Goal: Obtain resource: Download file/media

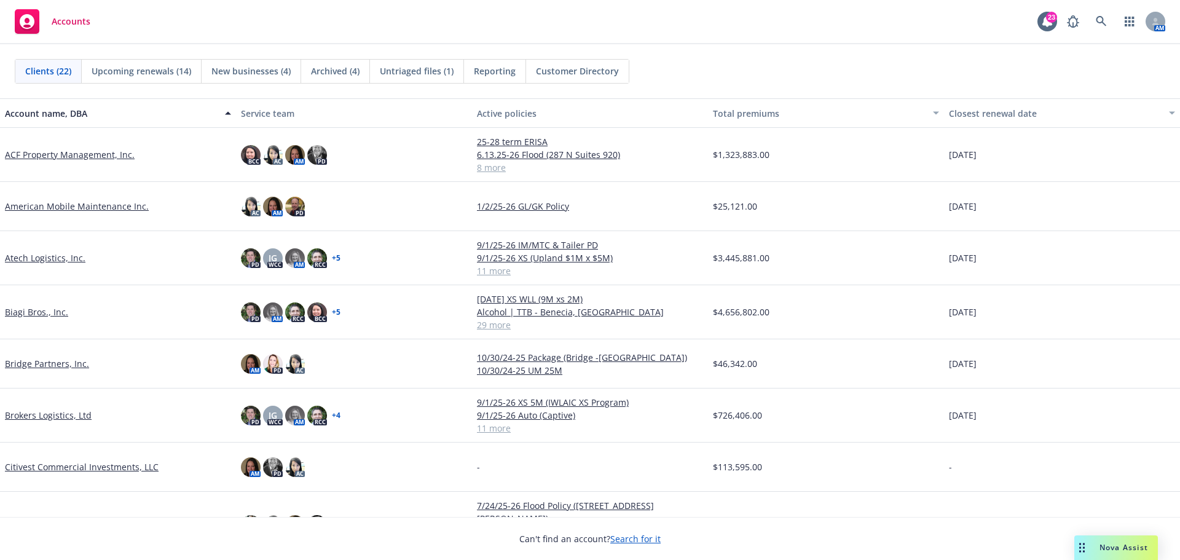
click at [60, 412] on link "Brokers Logistics, Ltd" at bounding box center [48, 415] width 87 height 13
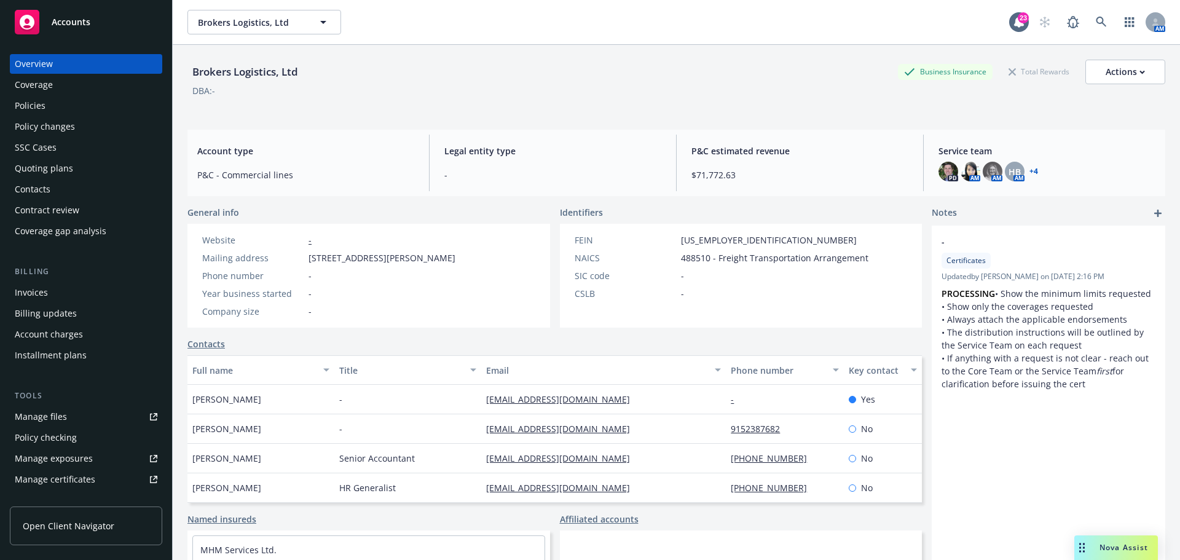
click at [71, 296] on div "Invoices" at bounding box center [86, 293] width 143 height 20
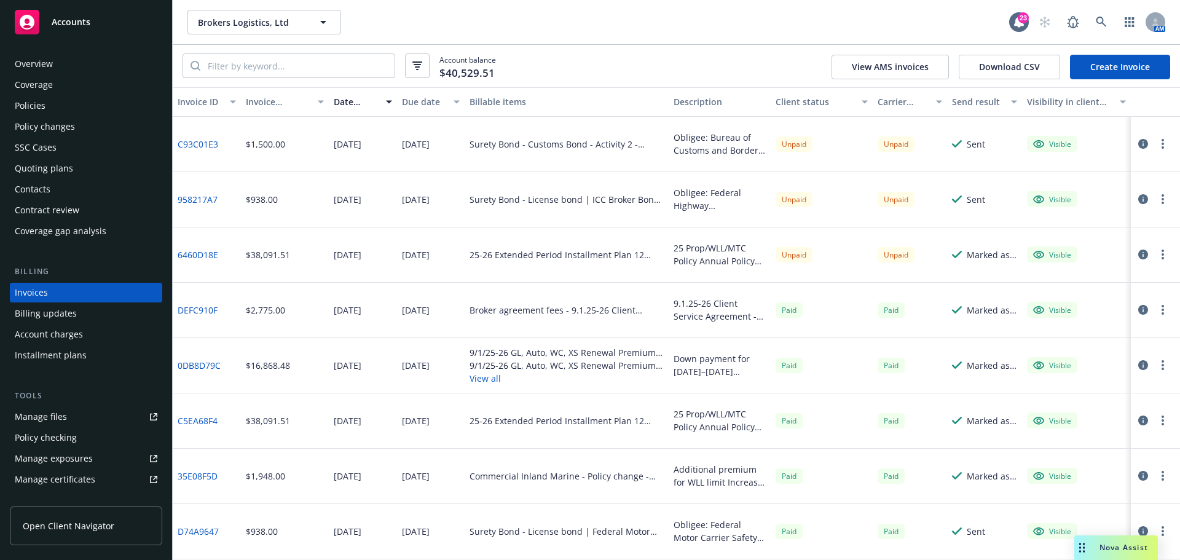
click at [87, 61] on div "Overview" at bounding box center [86, 64] width 143 height 20
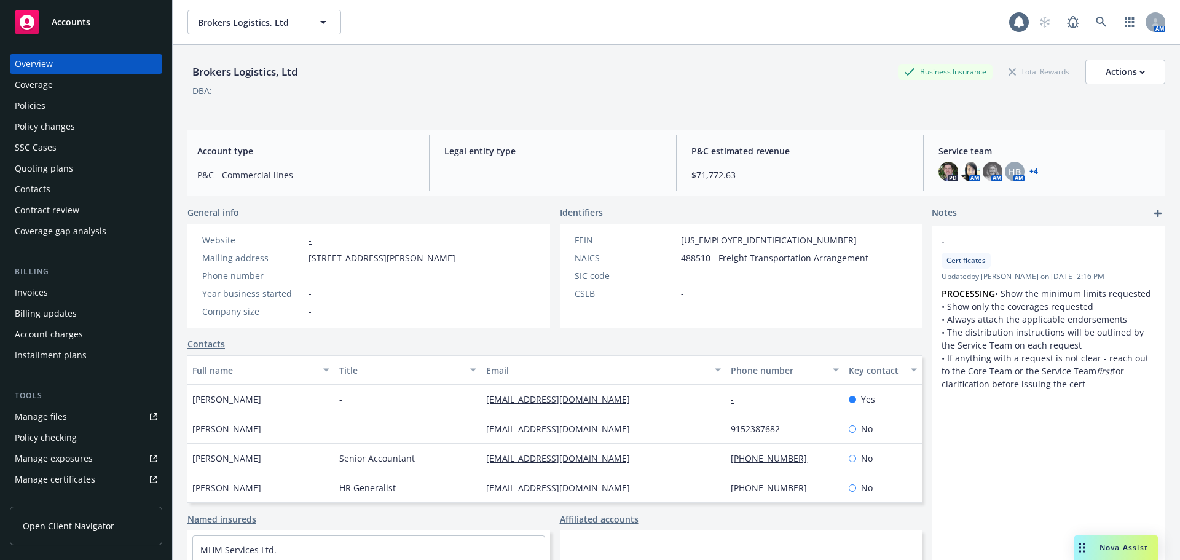
click at [101, 14] on div "Accounts" at bounding box center [86, 22] width 143 height 25
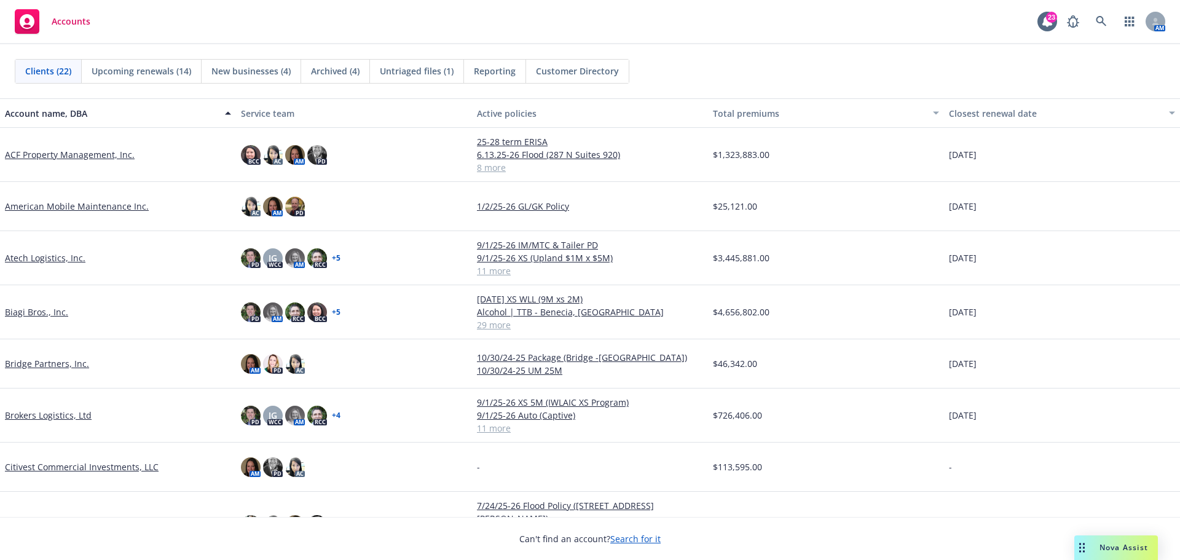
click at [66, 156] on link "ACF Property Management, Inc." at bounding box center [70, 154] width 130 height 13
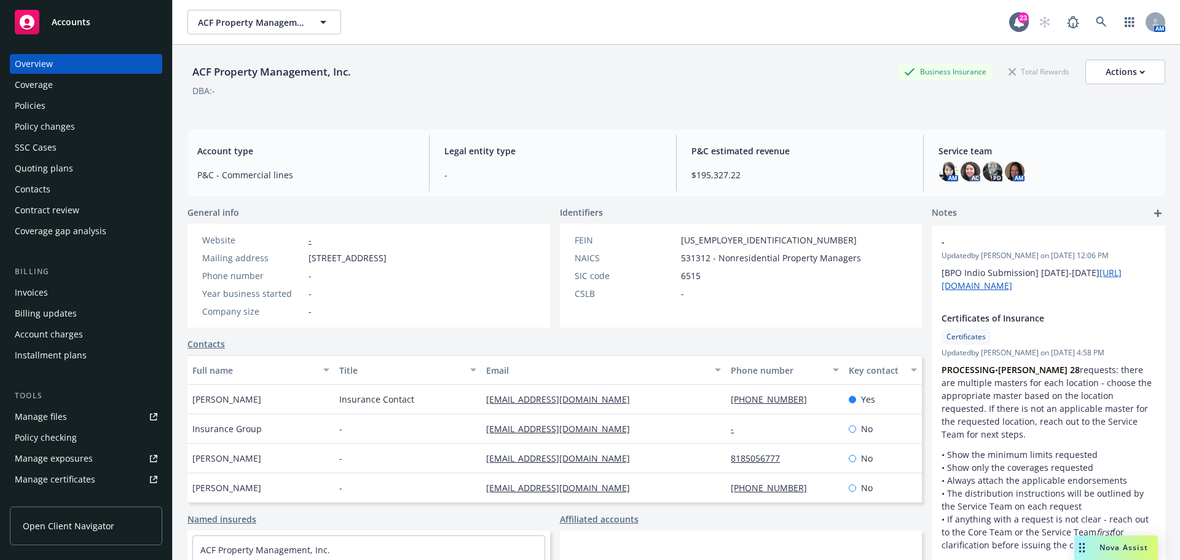
click at [76, 167] on div "Quoting plans" at bounding box center [86, 169] width 143 height 20
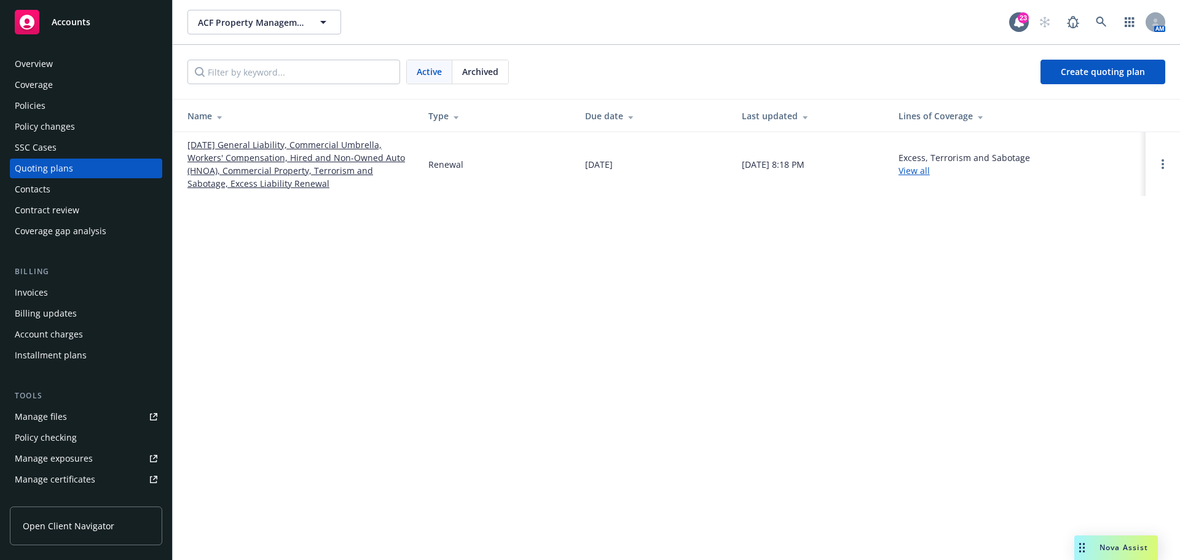
click at [226, 166] on link "[DATE] General Liability, Commercial Umbrella, Workers' Compensation, Hired and…" at bounding box center [297, 164] width 221 height 52
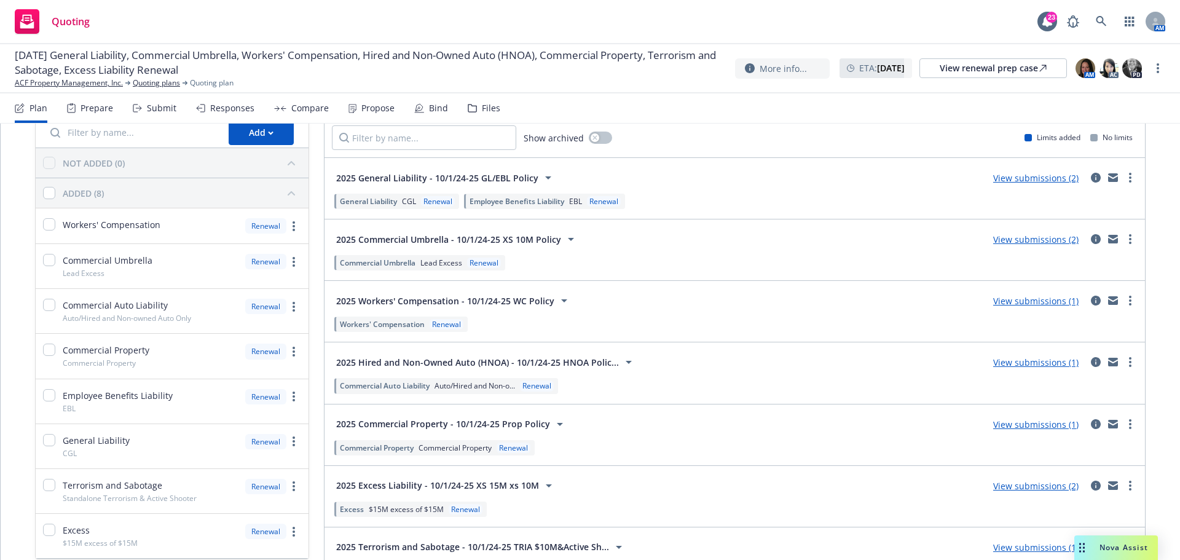
scroll to position [123, 0]
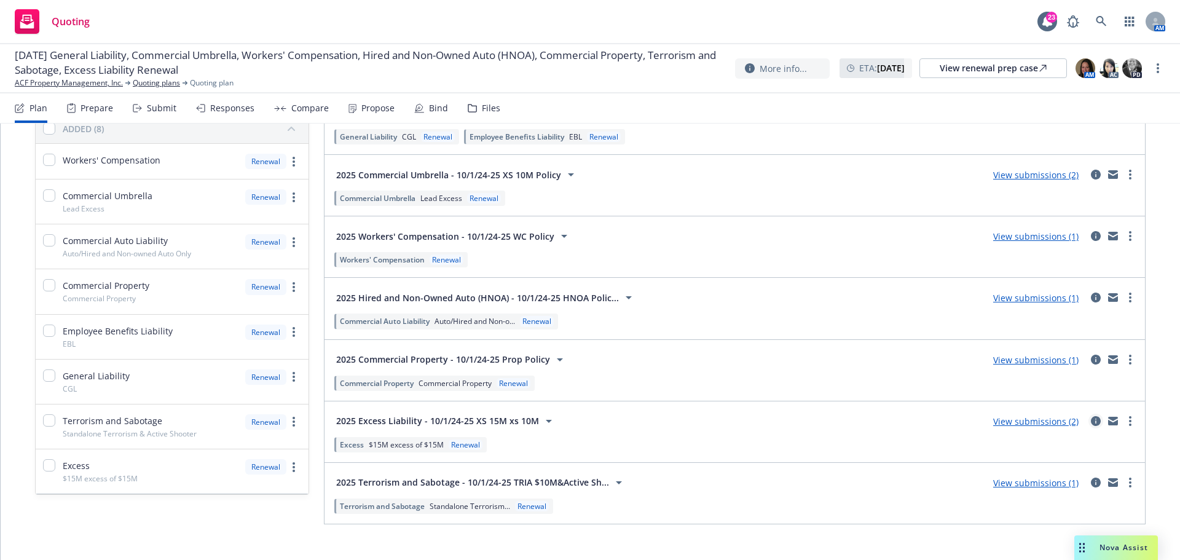
click at [776, 392] on icon "circleInformation" at bounding box center [1096, 421] width 10 height 10
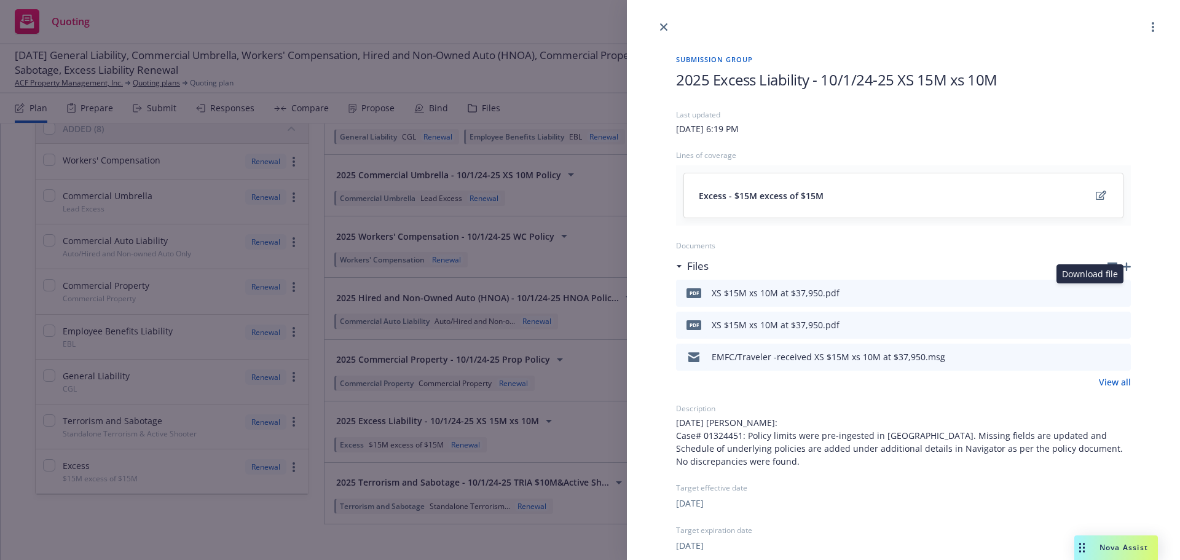
click at [776, 295] on icon "download file" at bounding box center [1099, 292] width 10 height 10
click at [776, 352] on div "EMFC/Traveler -received XS $15M xs 10M at $37,950.msg" at bounding box center [903, 357] width 455 height 27
click at [776, 359] on icon "download file" at bounding box center [1099, 356] width 10 height 10
click at [668, 28] on link "close" at bounding box center [663, 27] width 15 height 15
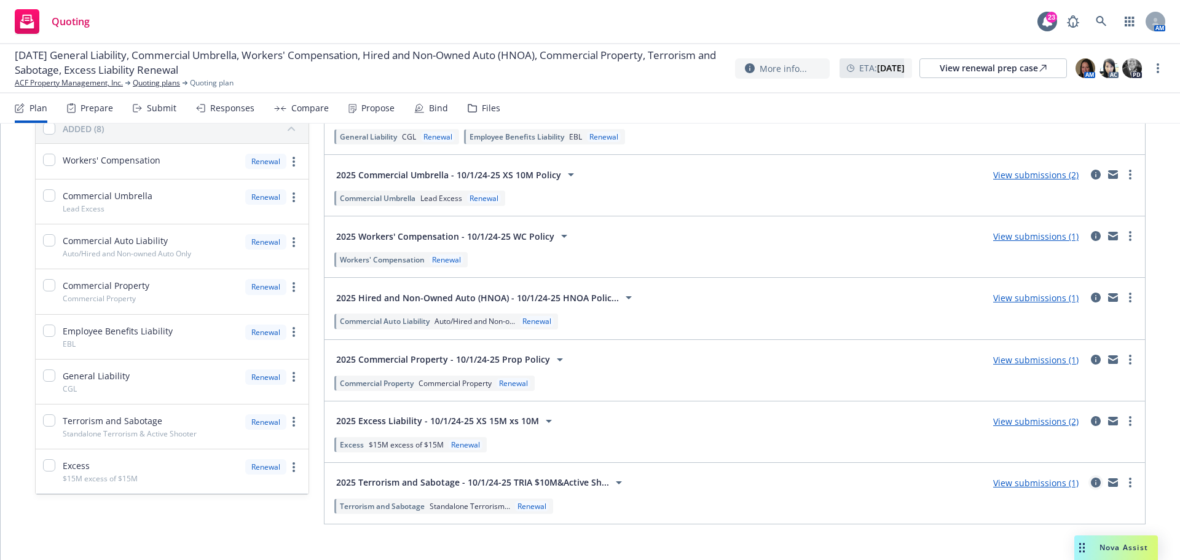
click at [776, 392] on icon "circleInformation" at bounding box center [1096, 483] width 10 height 10
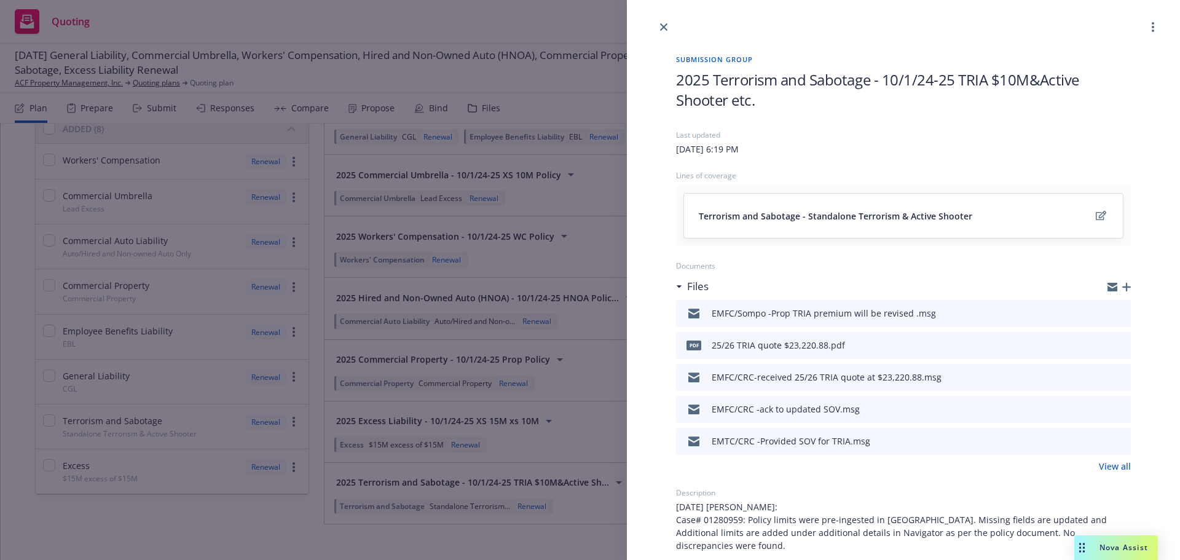
click at [776, 373] on icon "download file" at bounding box center [1099, 376] width 10 height 10
click at [661, 25] on icon "close" at bounding box center [663, 26] width 7 height 7
